Goal: Complete application form

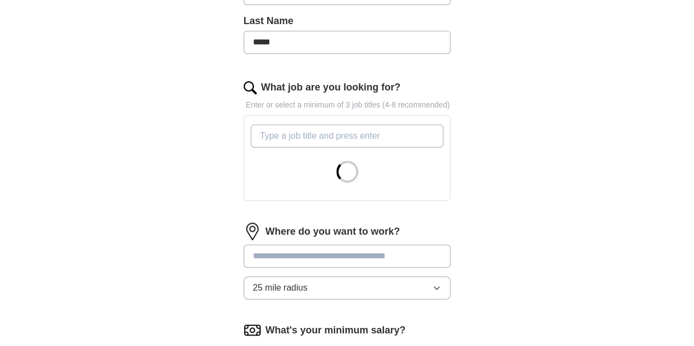
scroll to position [299, 0]
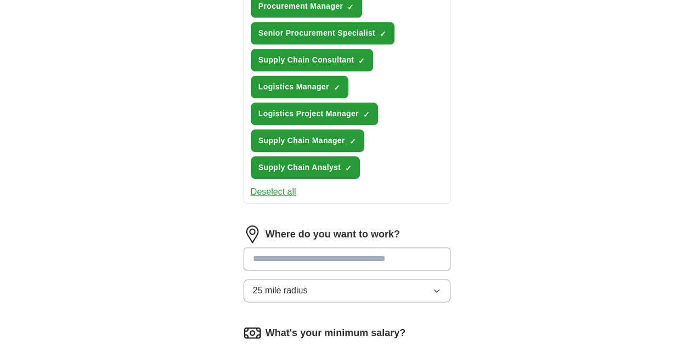
scroll to position [541, 0]
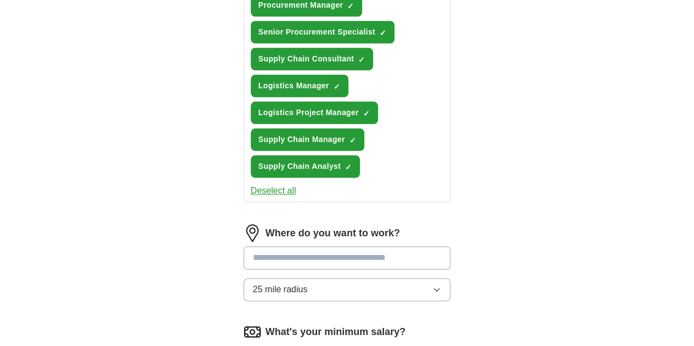
click at [370, 246] on input at bounding box center [347, 257] width 207 height 23
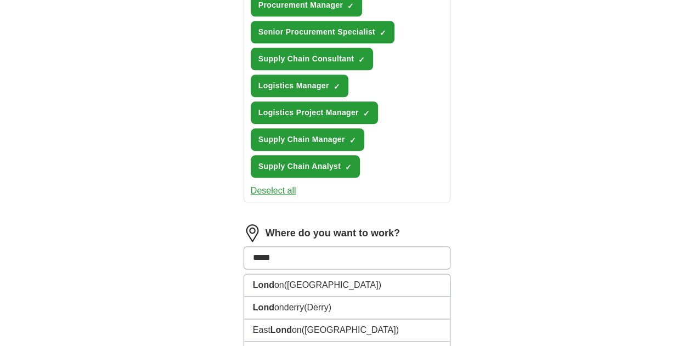
type input "******"
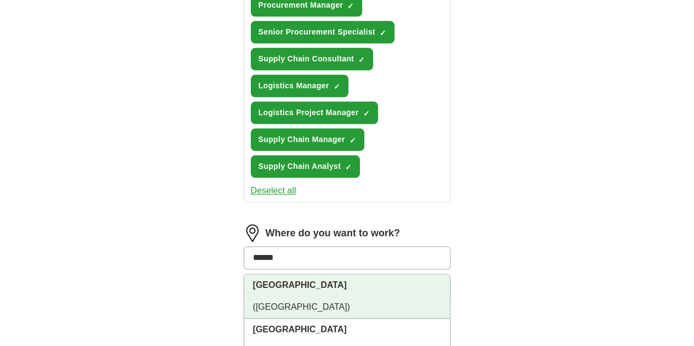
click at [318, 274] on li "London (UK)" at bounding box center [347, 296] width 206 height 44
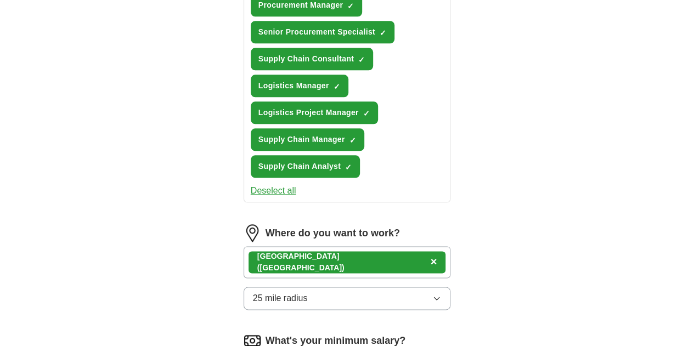
click at [447, 287] on button "25 mile radius" at bounding box center [347, 298] width 207 height 23
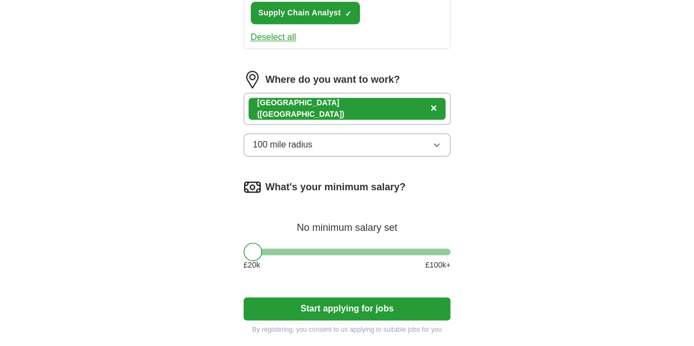
scroll to position [696, 0]
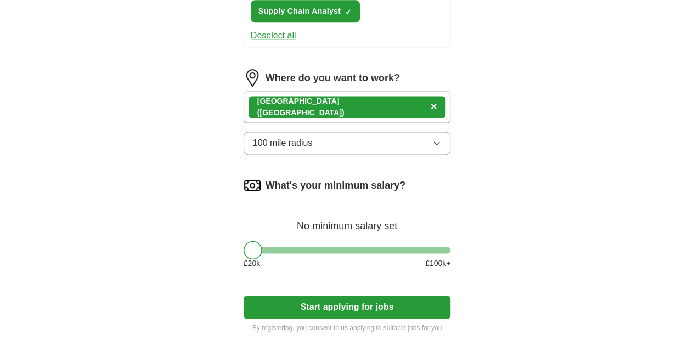
click at [308, 296] on button "Start applying for jobs" at bounding box center [347, 307] width 207 height 23
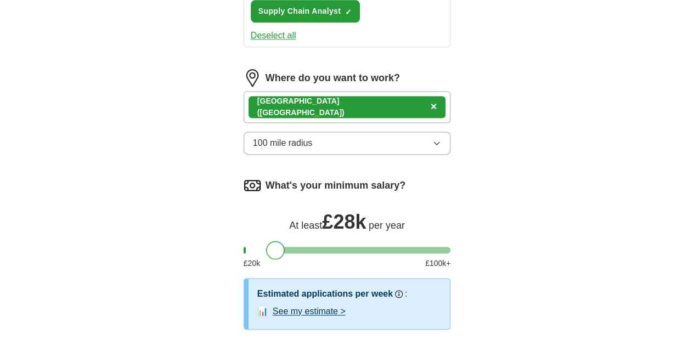
drag, startPoint x: 235, startPoint y: 152, endPoint x: 259, endPoint y: 160, distance: 25.3
click at [266, 241] on div at bounding box center [275, 250] width 19 height 19
select select "**"
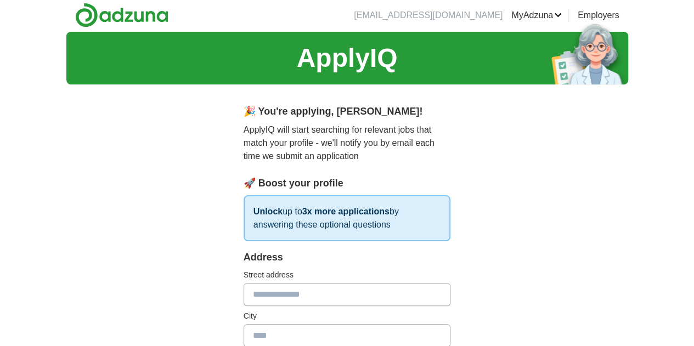
scroll to position [0, 0]
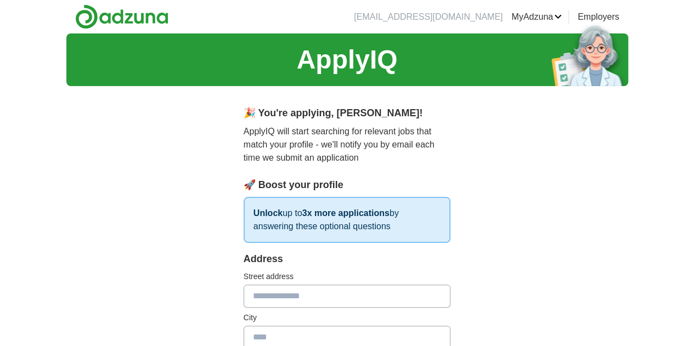
click at [348, 296] on input "text" at bounding box center [347, 296] width 207 height 23
type input "**********"
click at [307, 330] on input "text" at bounding box center [347, 337] width 207 height 23
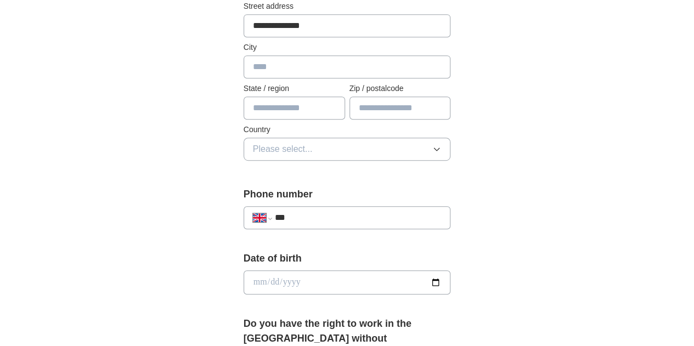
scroll to position [278, 0]
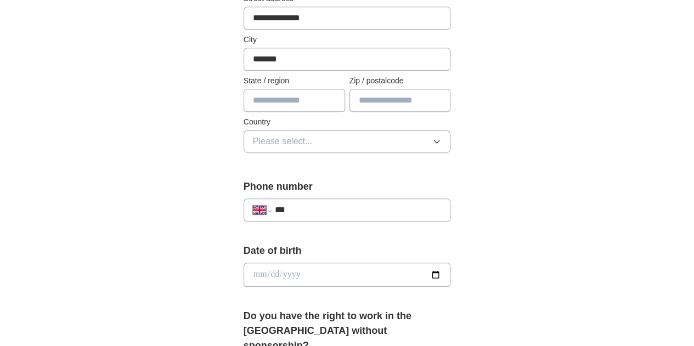
type input "*******"
click at [366, 97] on input "text" at bounding box center [401, 100] width 102 height 23
click at [283, 140] on span "Please select..." at bounding box center [283, 141] width 60 height 13
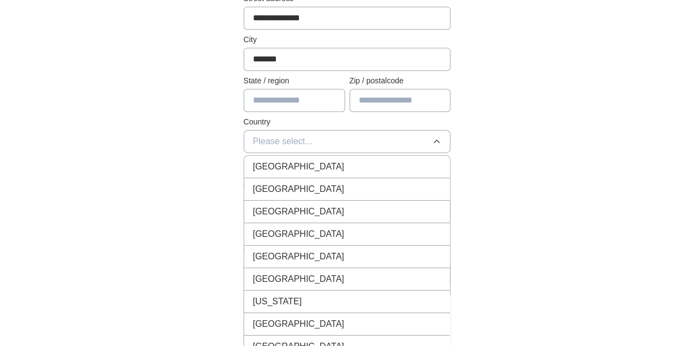
click at [271, 170] on span "[GEOGRAPHIC_DATA]" at bounding box center [299, 166] width 92 height 13
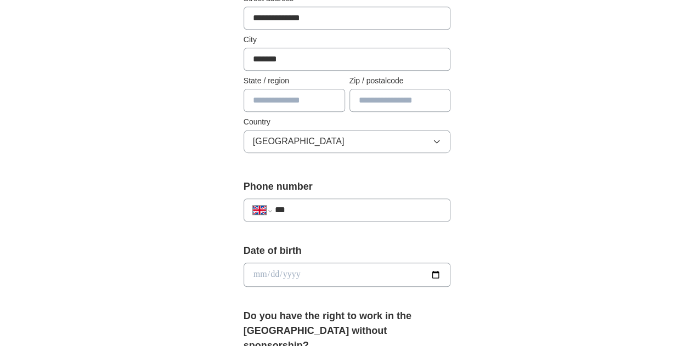
click at [278, 210] on input "***" at bounding box center [358, 210] width 167 height 13
type input "**********"
click at [271, 274] on input "date" at bounding box center [347, 275] width 207 height 24
click at [244, 269] on input "date" at bounding box center [347, 275] width 207 height 24
click at [244, 276] on input "date" at bounding box center [347, 275] width 207 height 24
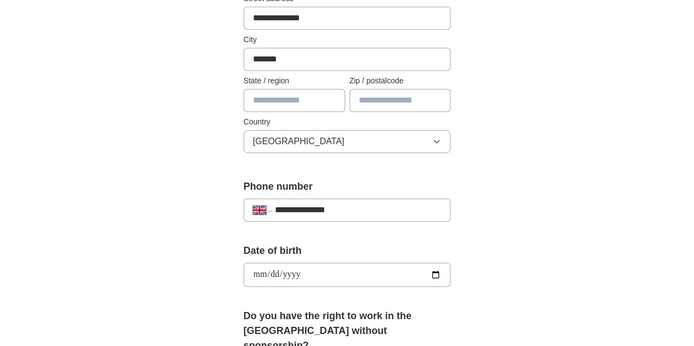
type input "**********"
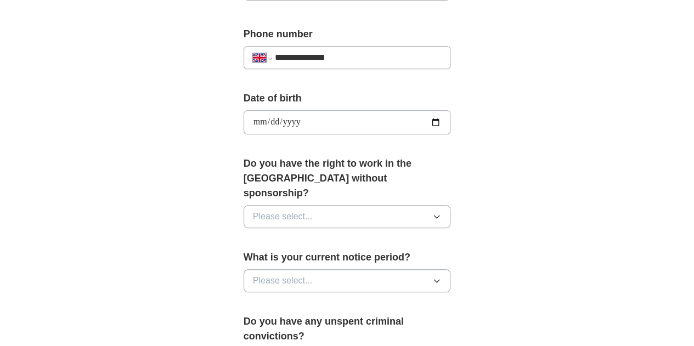
scroll to position [464, 0]
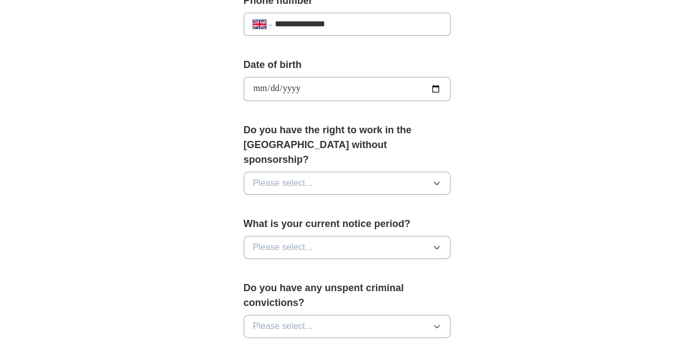
click at [330, 172] on button "Please select..." at bounding box center [347, 183] width 207 height 23
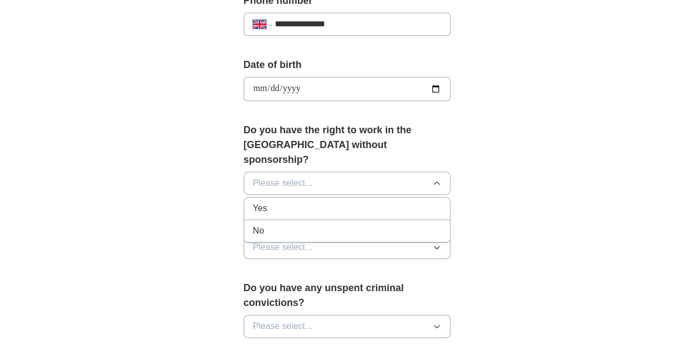
click at [315, 202] on div "Yes" at bounding box center [347, 208] width 189 height 13
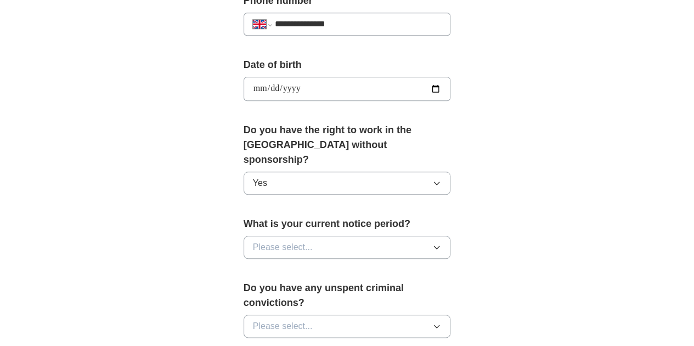
click at [307, 236] on button "Please select..." at bounding box center [347, 247] width 207 height 23
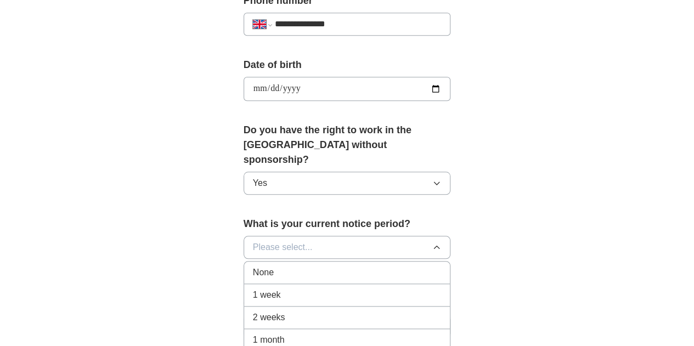
click at [285, 311] on div "2 weeks" at bounding box center [347, 317] width 189 height 13
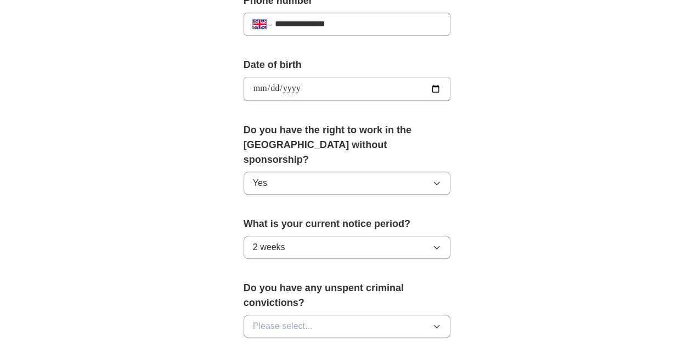
click at [289, 315] on button "Please select..." at bounding box center [347, 326] width 207 height 23
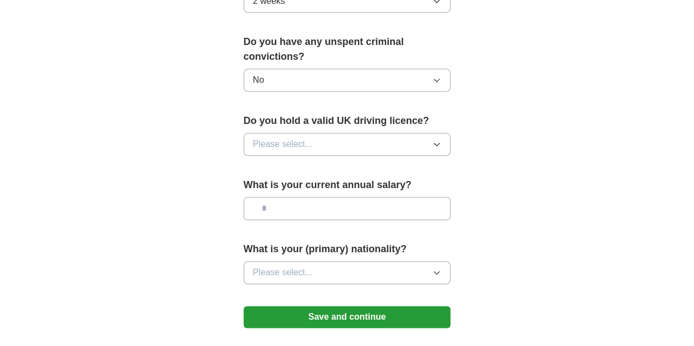
scroll to position [714, 0]
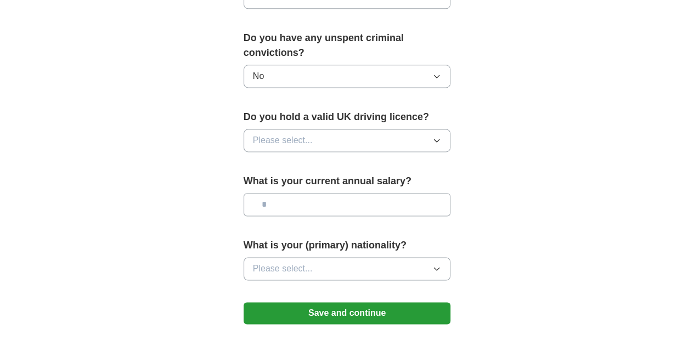
click at [393, 129] on button "Please select..." at bounding box center [347, 140] width 207 height 23
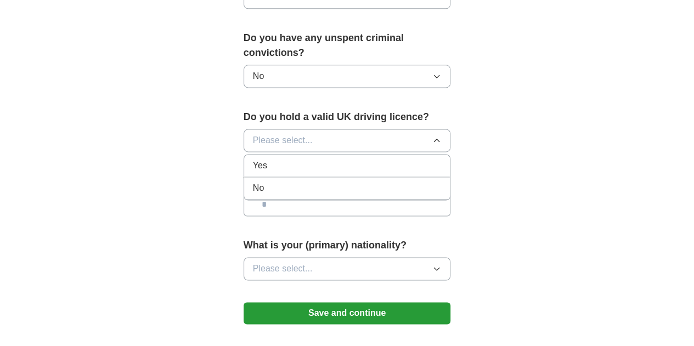
click at [346, 155] on li "Yes" at bounding box center [347, 166] width 206 height 22
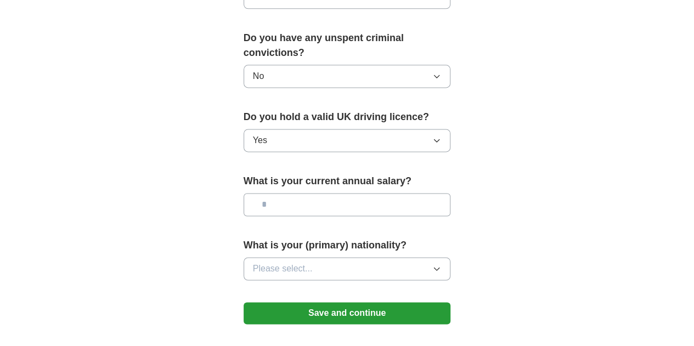
click at [323, 193] on input "text" at bounding box center [347, 204] width 207 height 23
type input "*******"
click at [297, 257] on button "Please select..." at bounding box center [347, 268] width 207 height 23
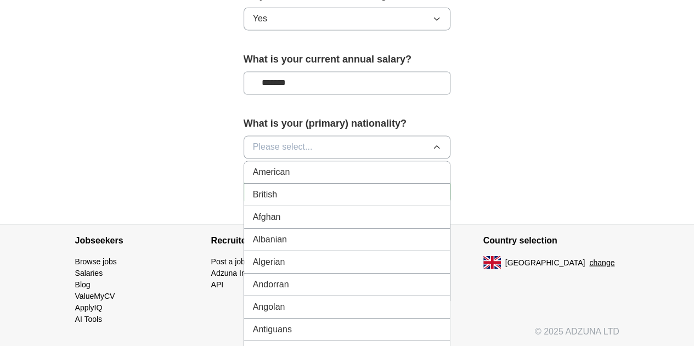
scroll to position [802, 0]
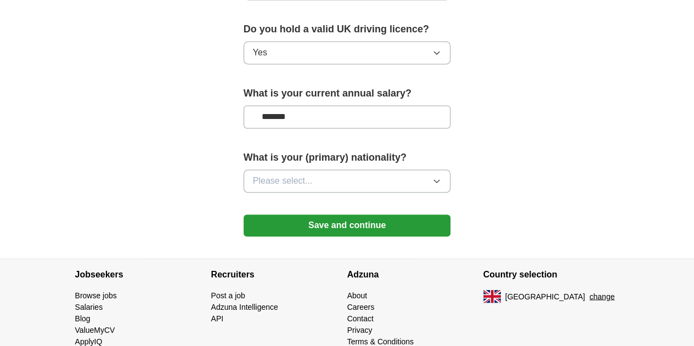
click at [392, 170] on button "Please select..." at bounding box center [347, 181] width 207 height 23
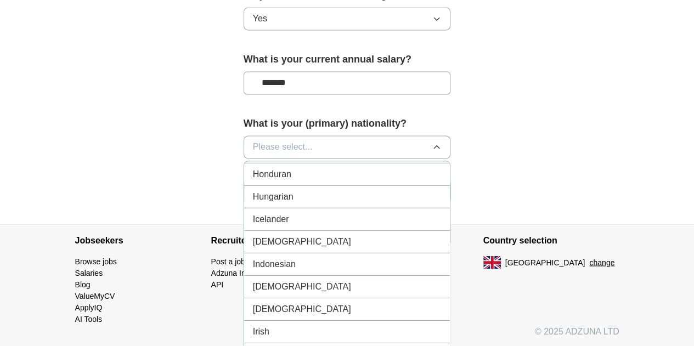
scroll to position [1723, 0]
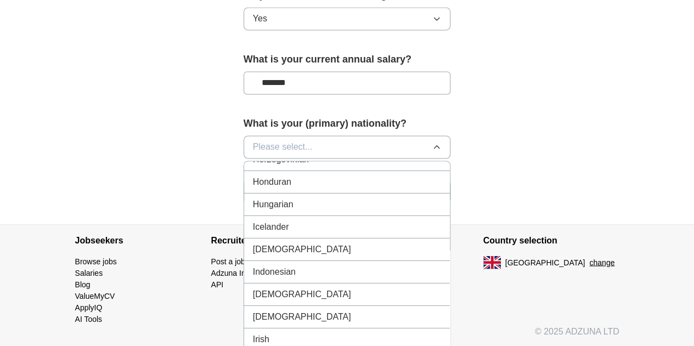
click at [385, 243] on div "Indian" at bounding box center [347, 249] width 189 height 13
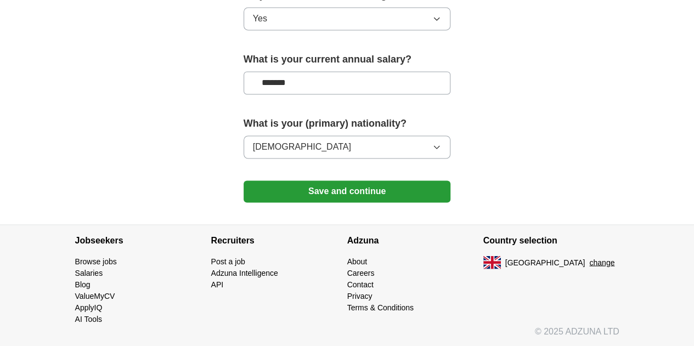
scroll to position [802, 0]
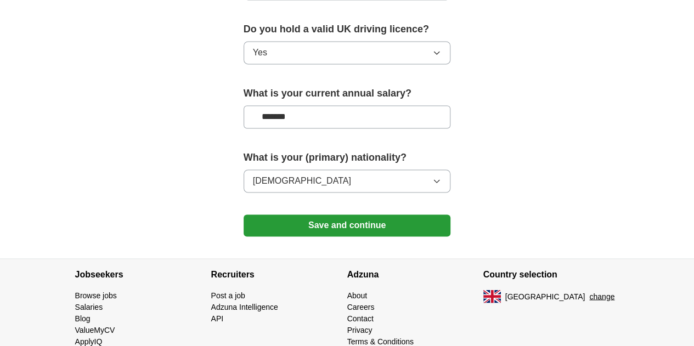
click at [338, 215] on button "Save and continue" at bounding box center [347, 226] width 207 height 22
